Goal: Task Accomplishment & Management: Manage account settings

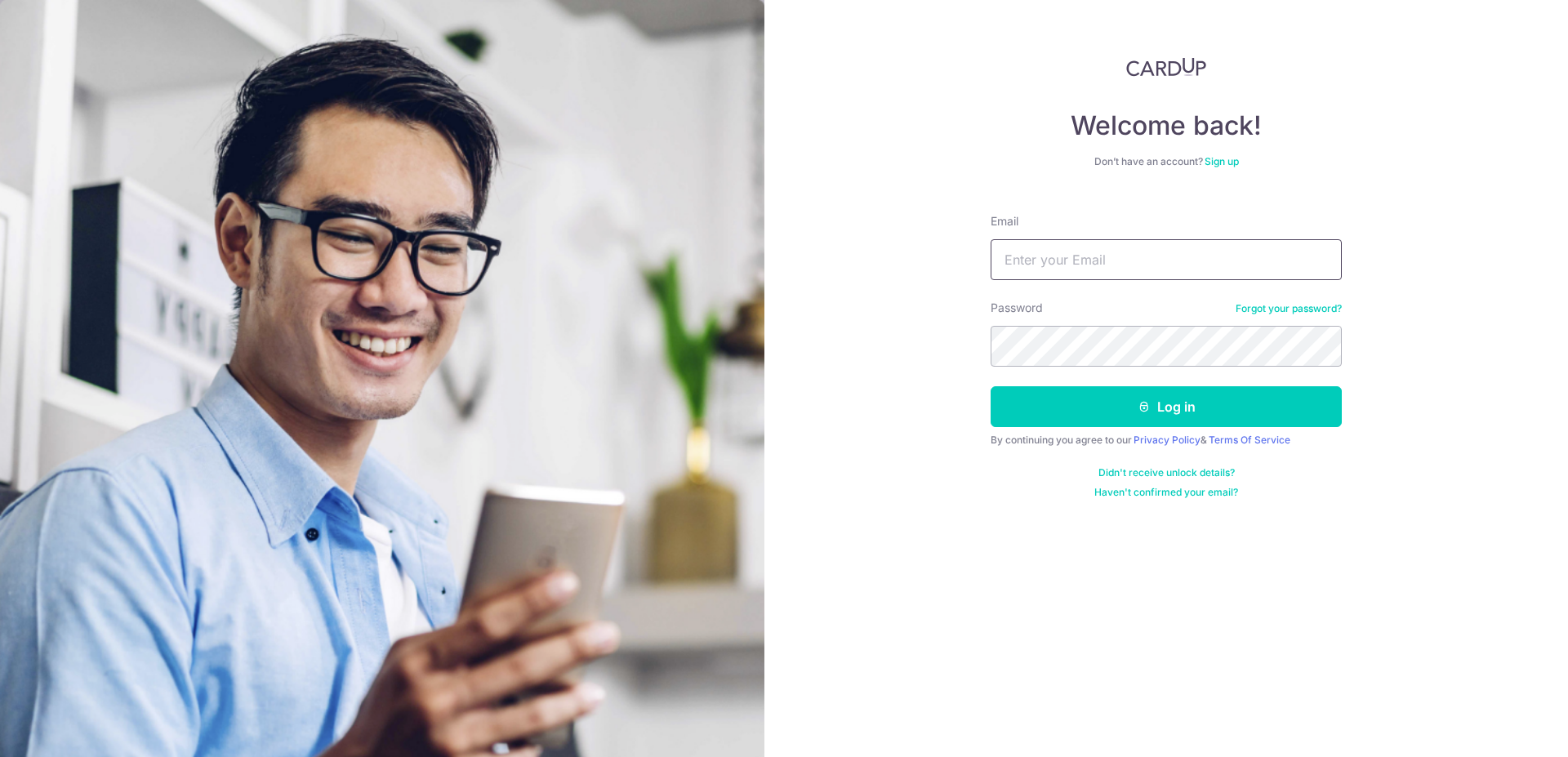
click at [1149, 257] on input "Email" at bounding box center [1166, 260] width 351 height 41
type input "[EMAIL_ADDRESS][DOMAIN_NAME]"
click at [991, 386] on button "Log in" at bounding box center [1166, 407] width 351 height 41
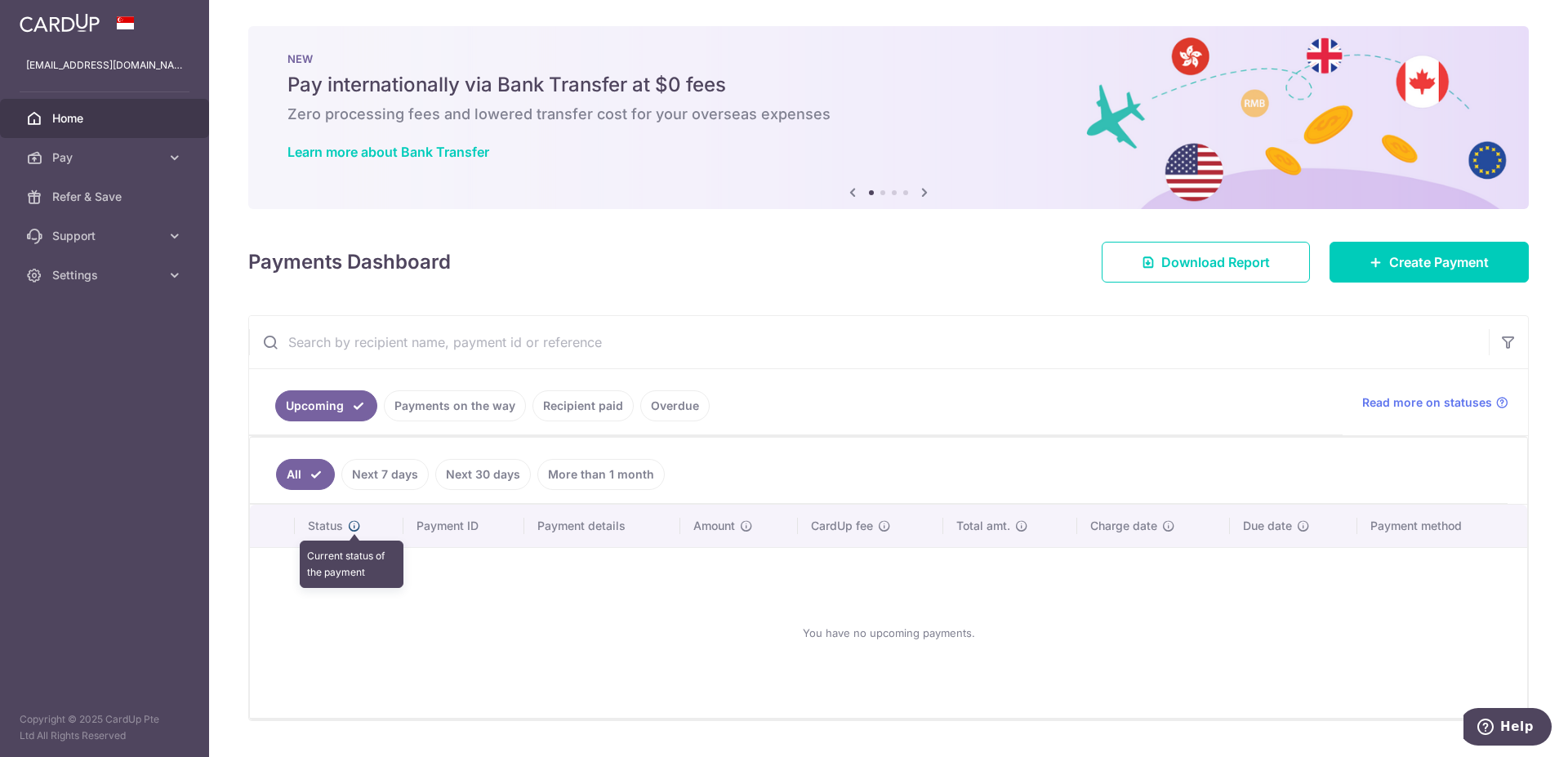
click at [353, 524] on icon at bounding box center [354, 525] width 13 height 13
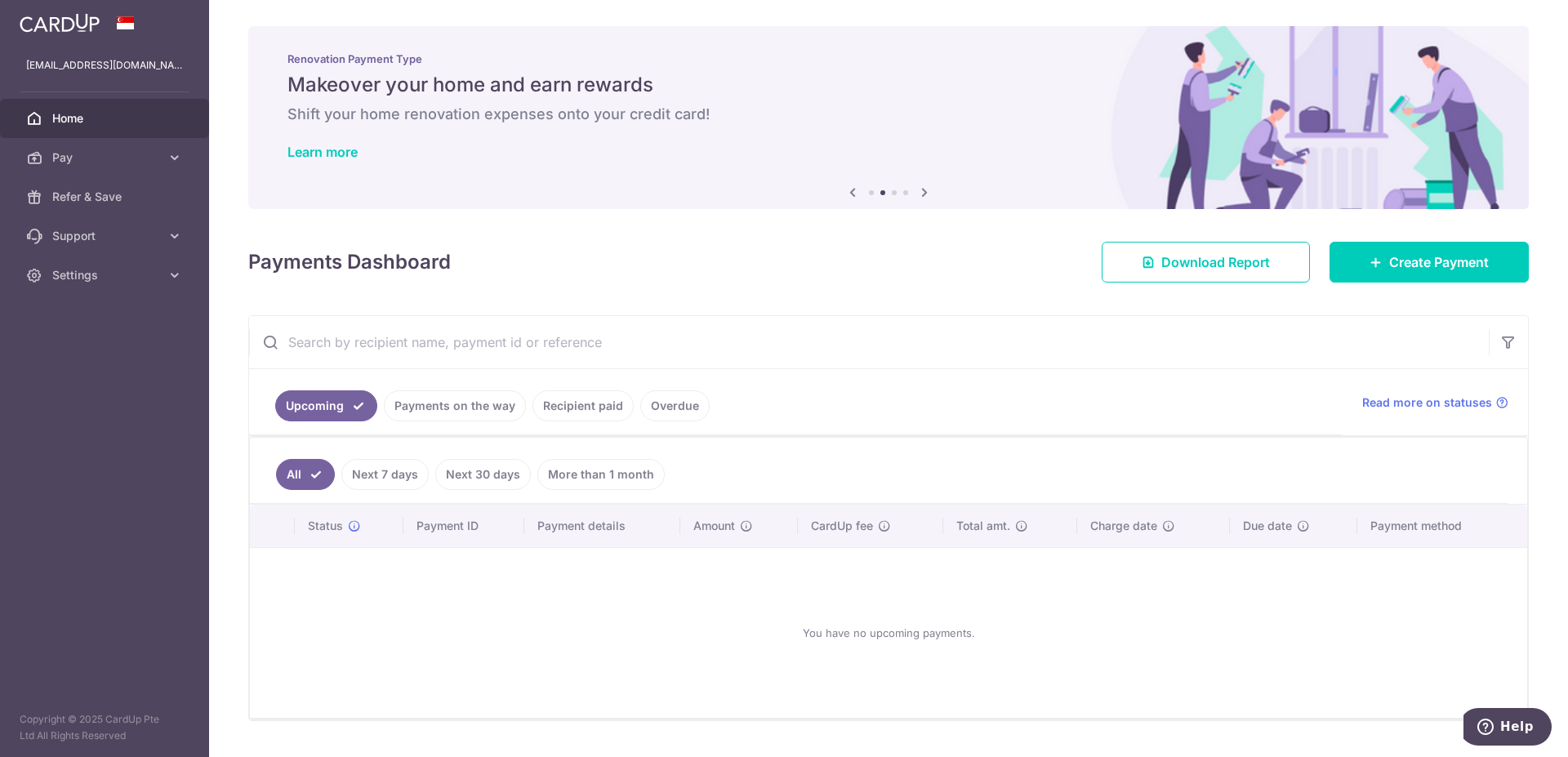
click at [435, 404] on link "Payments on the way" at bounding box center [455, 406] width 142 height 31
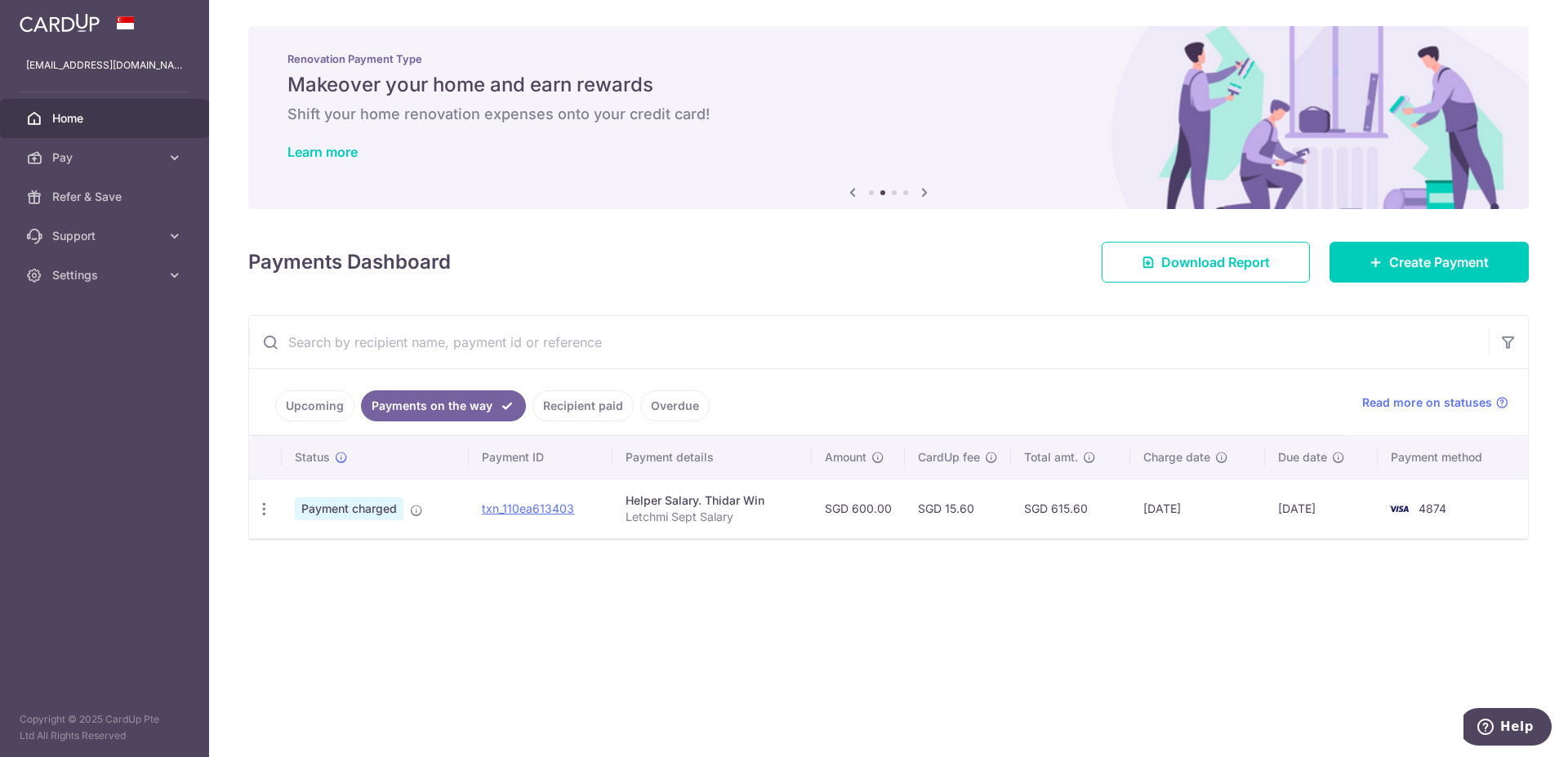
click at [556, 407] on link "Recipient paid" at bounding box center [583, 406] width 101 height 31
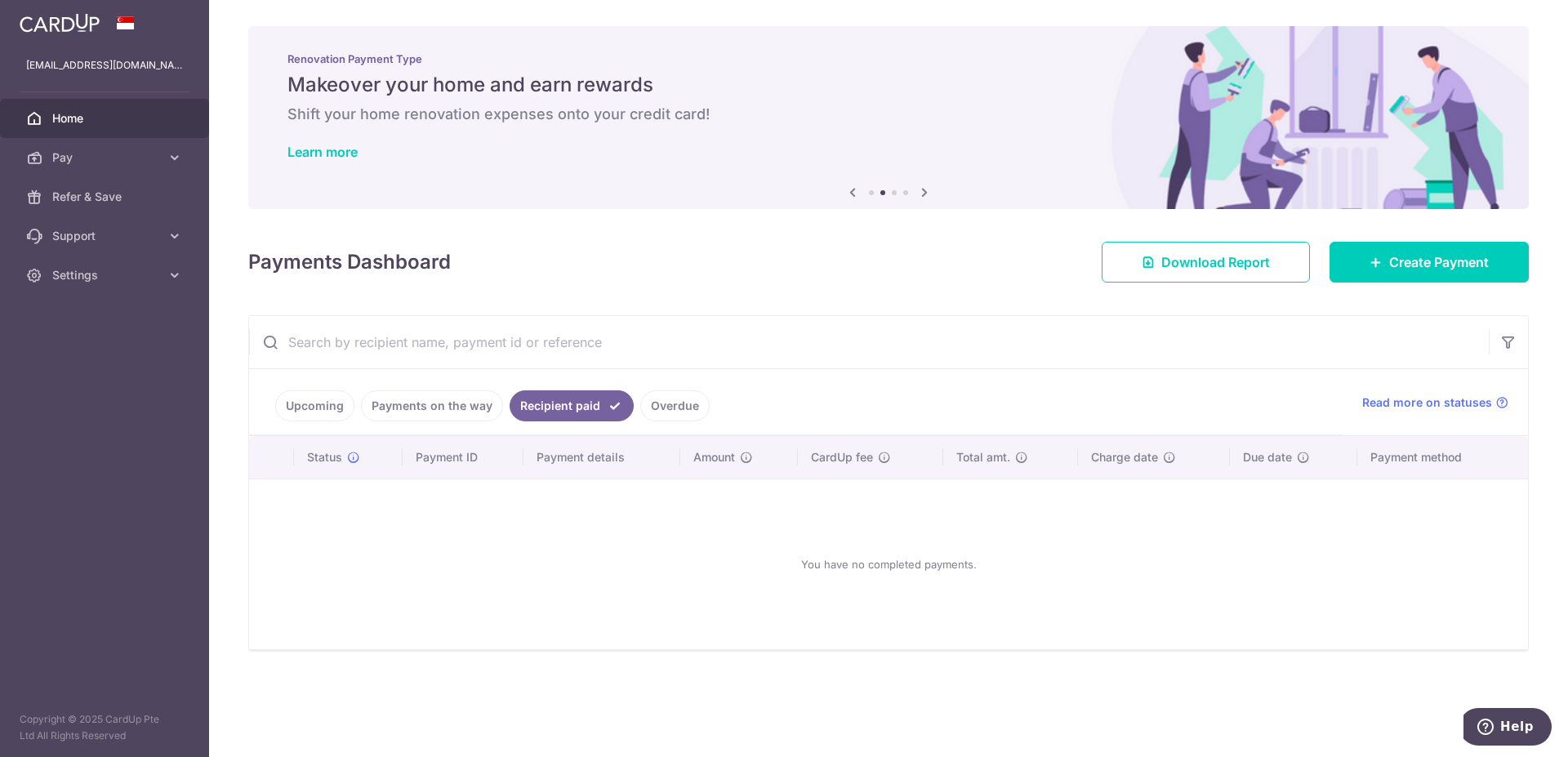
click at [659, 413] on link "Overdue" at bounding box center [674, 406] width 69 height 31
click at [341, 405] on link "Upcoming" at bounding box center [315, 406] width 79 height 31
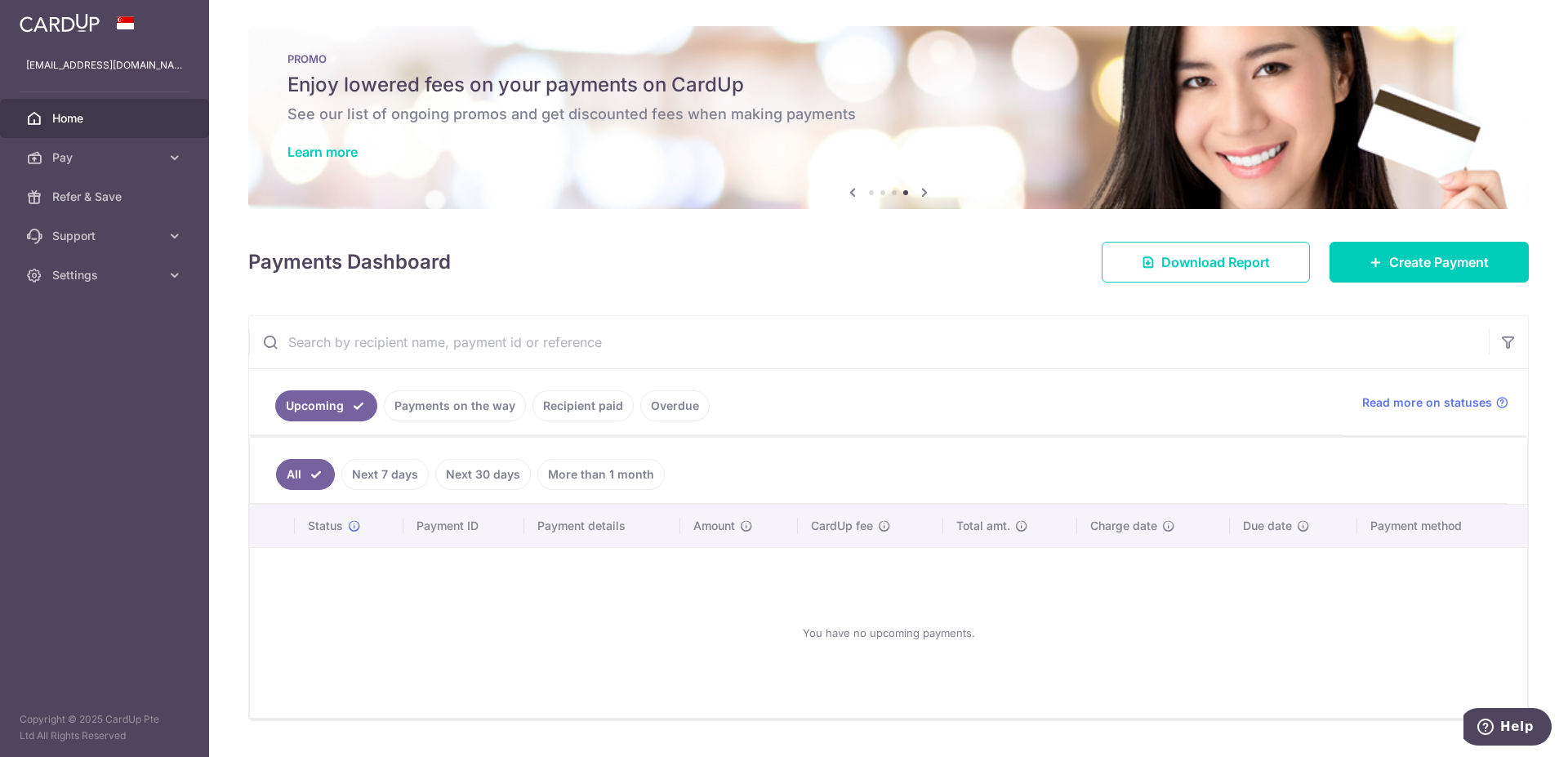
click at [449, 405] on link "Payments on the way" at bounding box center [455, 406] width 142 height 31
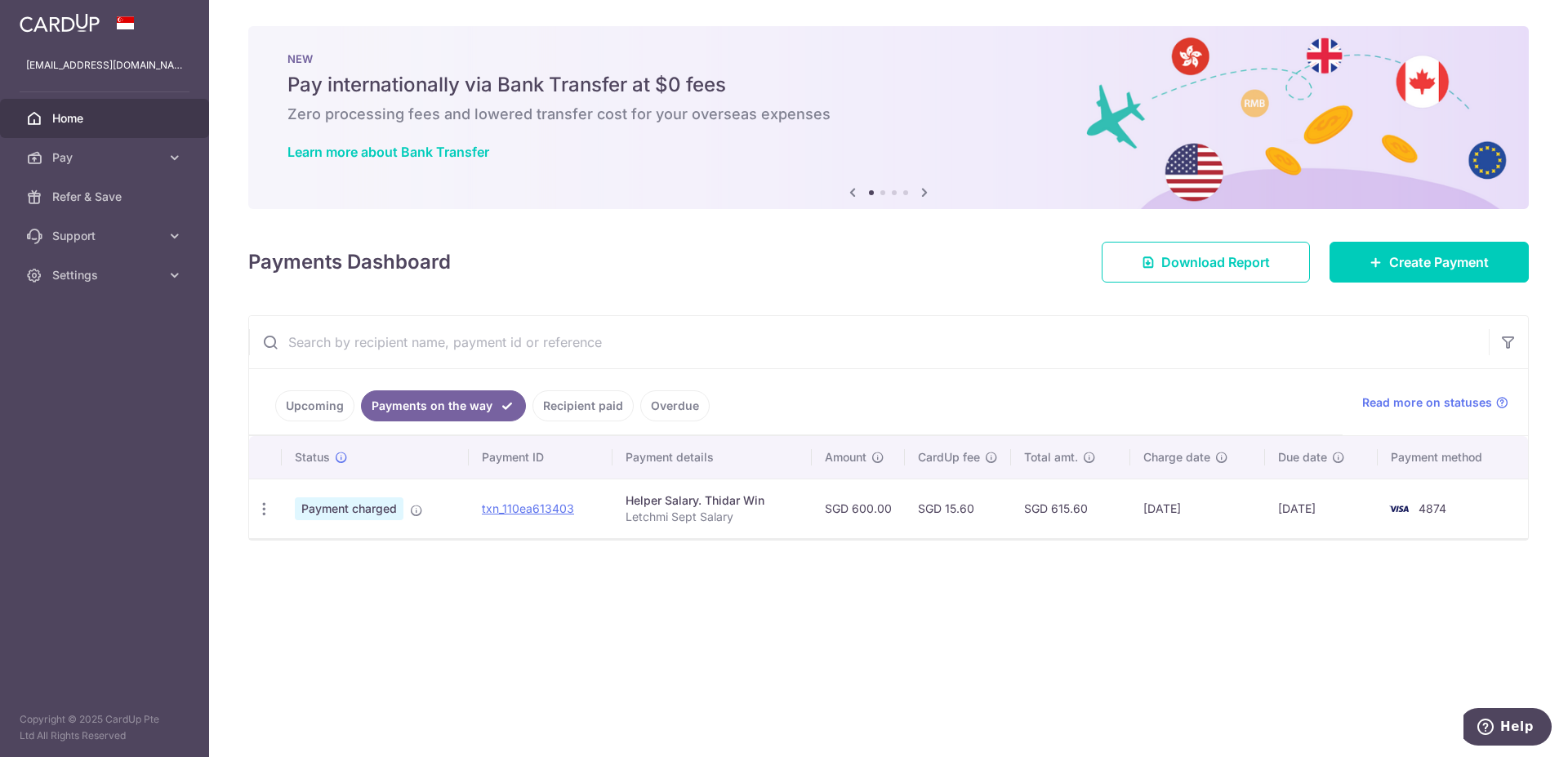
click at [572, 401] on link "Recipient paid" at bounding box center [583, 406] width 101 height 31
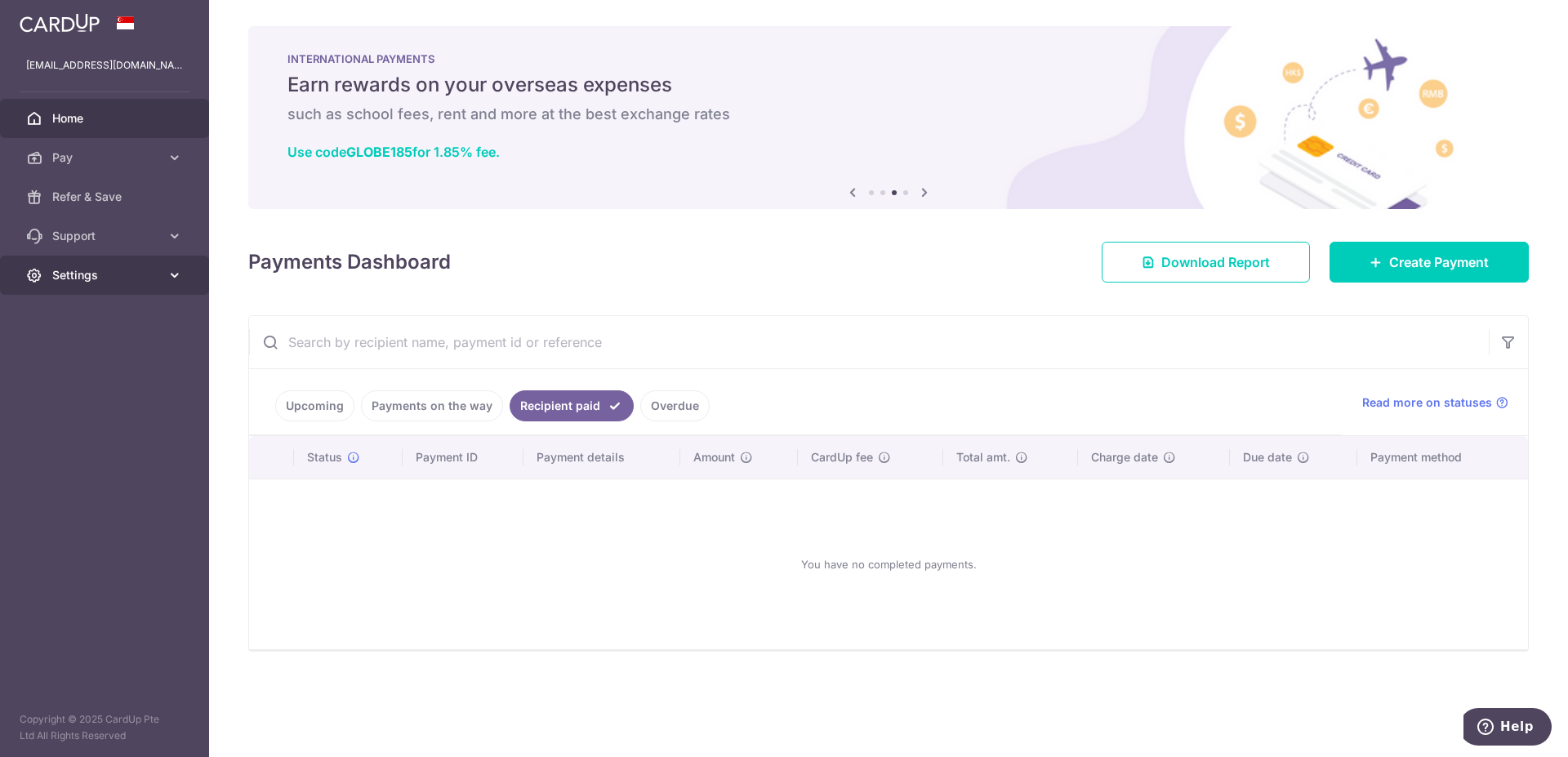
click at [58, 266] on link "Settings" at bounding box center [105, 276] width 209 height 39
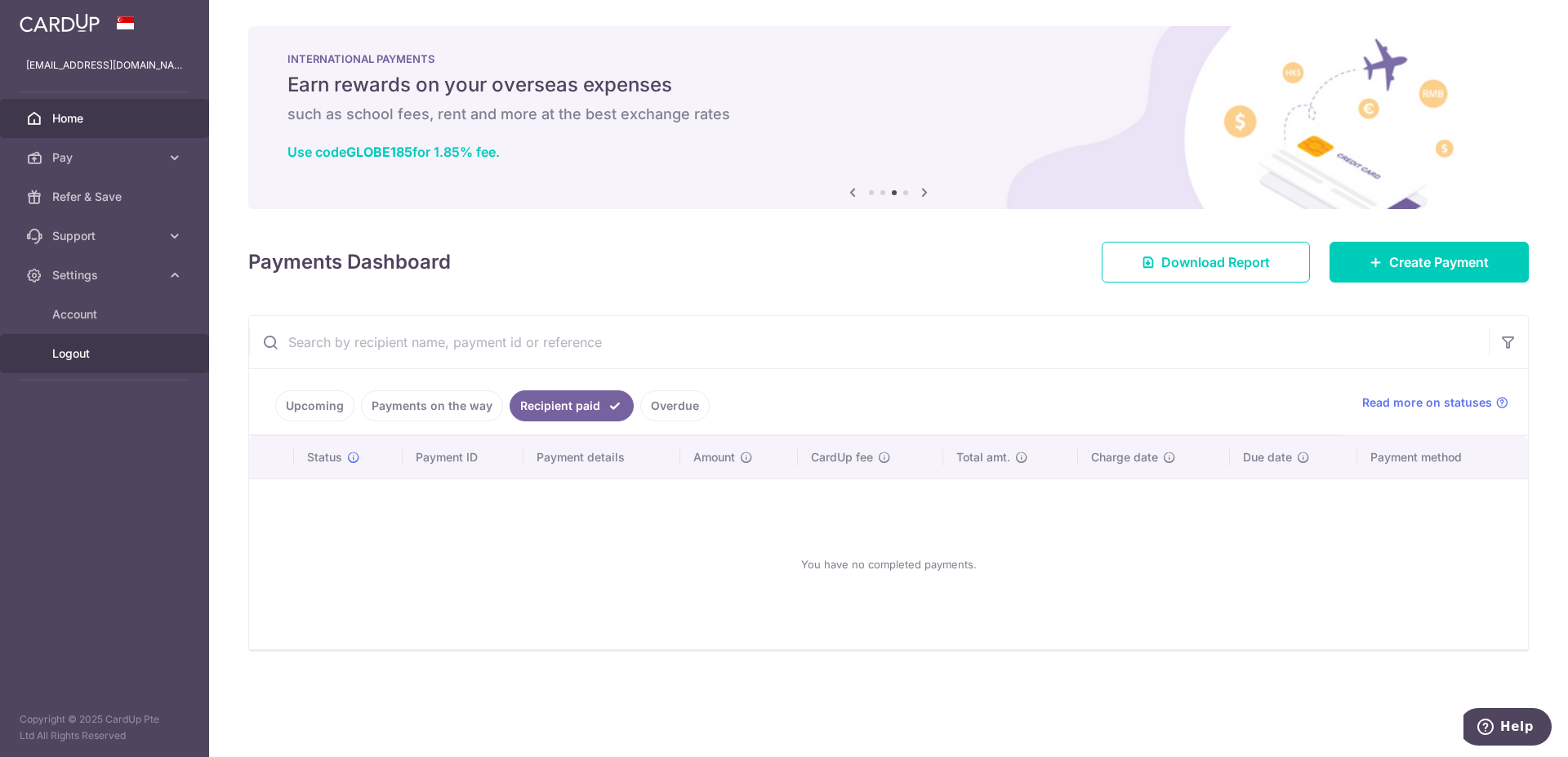
click at [78, 351] on span "Logout" at bounding box center [106, 354] width 108 height 16
